Goal: Check status: Check status

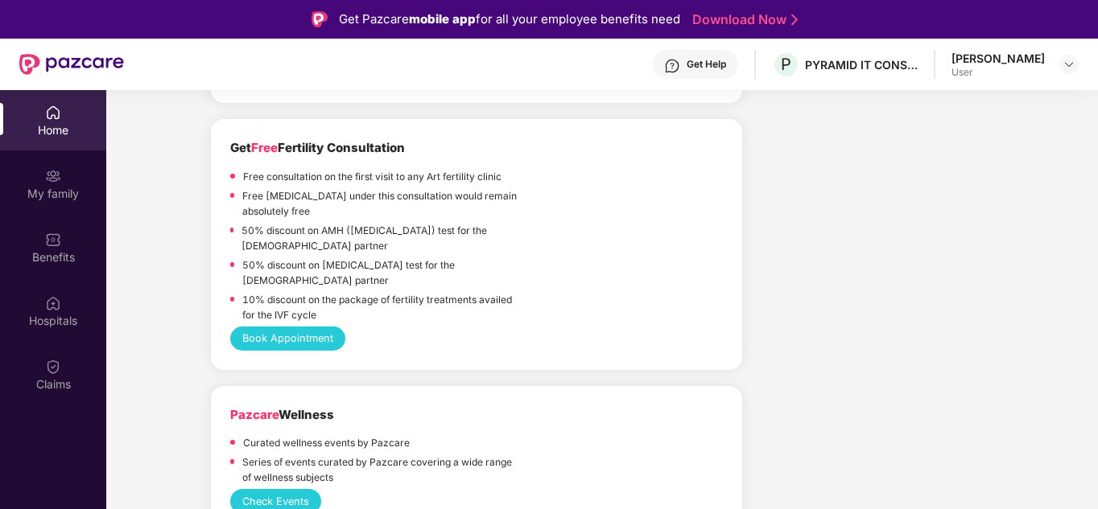
scroll to position [1539, 0]
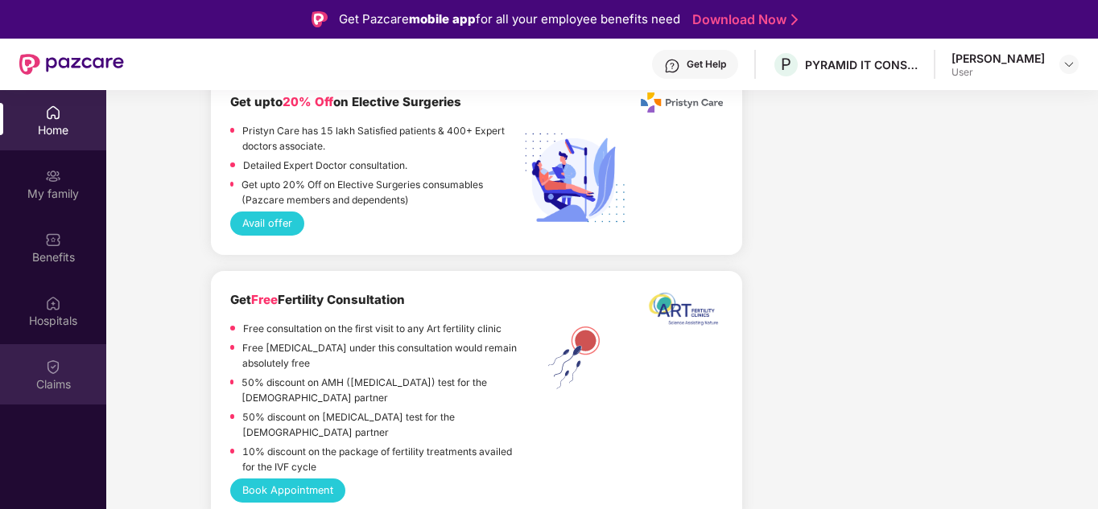
click at [52, 351] on div "Claims" at bounding box center [53, 374] width 106 height 60
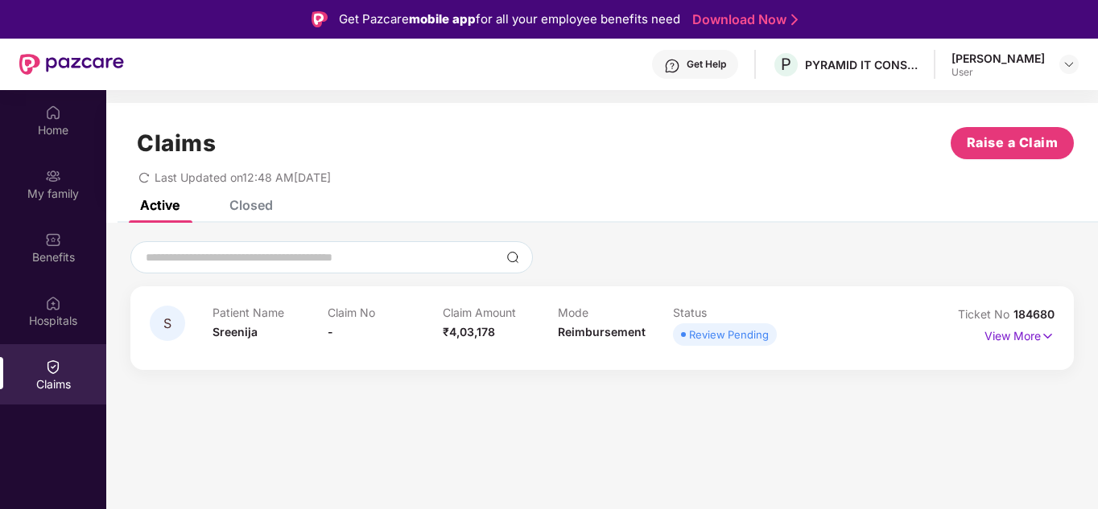
click at [704, 332] on div "Review Pending" at bounding box center [729, 335] width 80 height 16
click at [744, 333] on div "Review Pending" at bounding box center [729, 335] width 80 height 16
click at [767, 336] on div "Review Pending" at bounding box center [729, 335] width 80 height 16
drag, startPoint x: 767, startPoint y: 336, endPoint x: 692, endPoint y: 336, distance: 74.9
click at [692, 336] on div "Review Pending" at bounding box center [729, 335] width 80 height 16
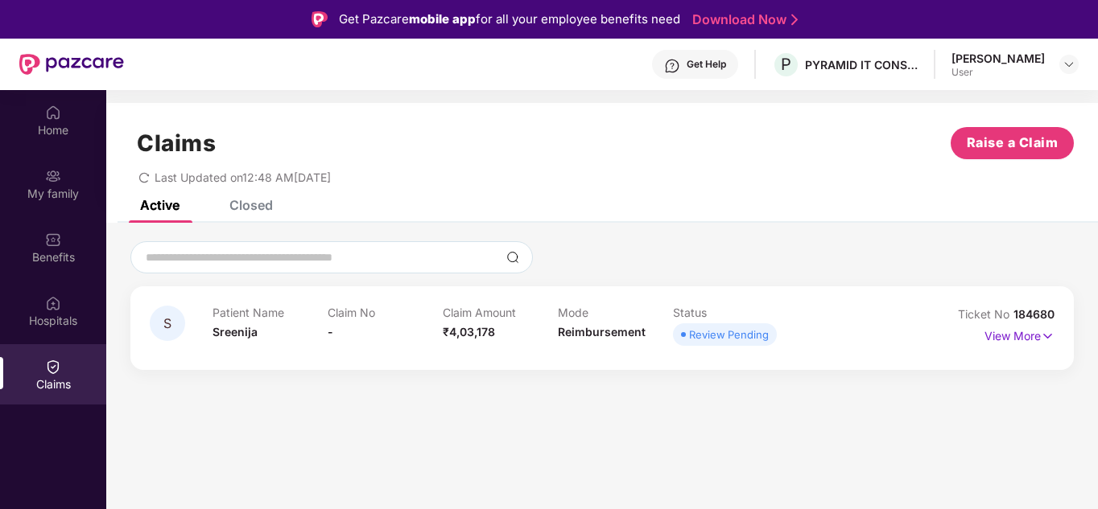
click at [691, 380] on div "S Patient Name Sreenija Claim No - Claim Amount ₹4,03,178 Mode Reimbursement St…" at bounding box center [602, 304] width 992 height 163
click at [47, 107] on img at bounding box center [53, 113] width 16 height 16
